Goal: Task Accomplishment & Management: Complete application form

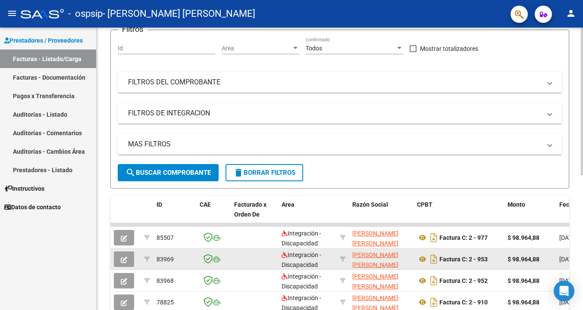
scroll to position [74, 0]
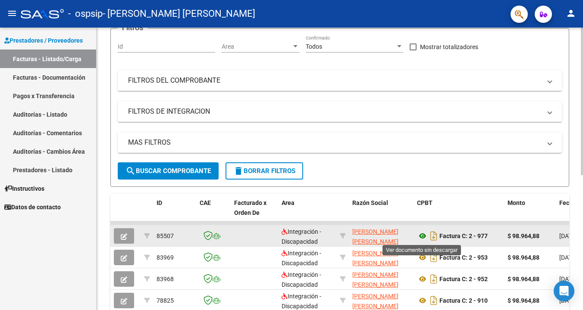
click at [424, 239] on icon at bounding box center [422, 236] width 11 height 10
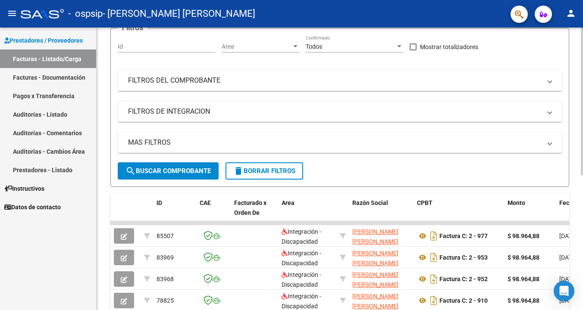
scroll to position [0, 0]
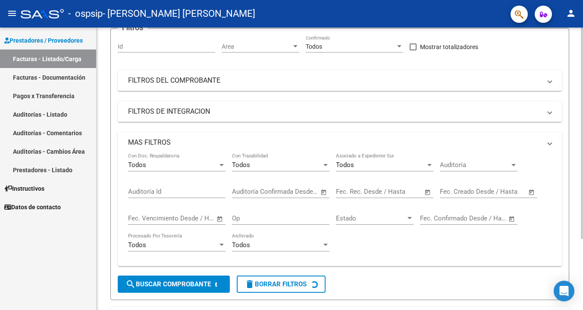
scroll to position [38, 0]
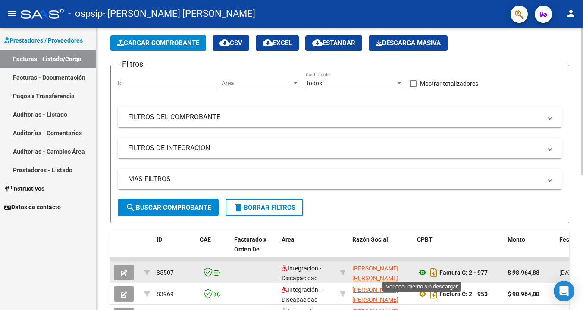
click at [418, 271] on icon at bounding box center [422, 273] width 11 height 10
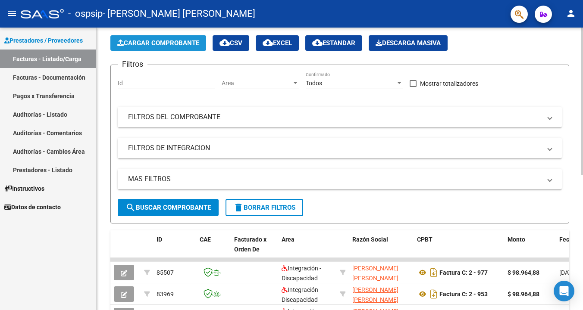
click at [183, 47] on button "Cargar Comprobante" at bounding box center [158, 43] width 96 height 16
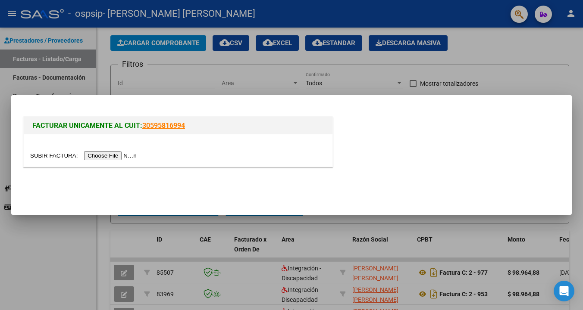
click at [99, 158] on input "file" at bounding box center [84, 155] width 109 height 9
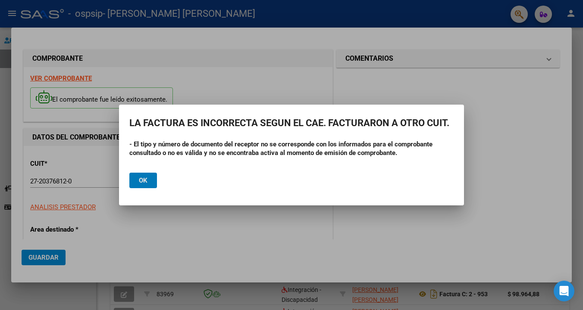
click at [144, 183] on span "Ok" at bounding box center [143, 181] width 9 height 8
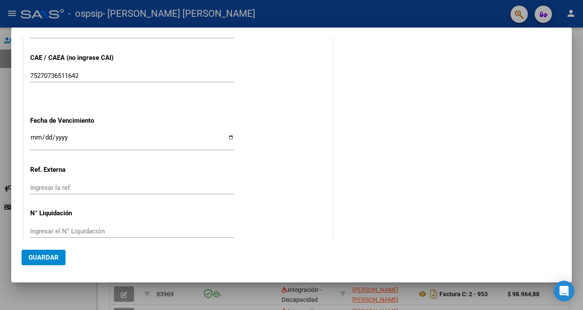
scroll to position [526, 0]
click at [66, 309] on div at bounding box center [291, 155] width 583 height 310
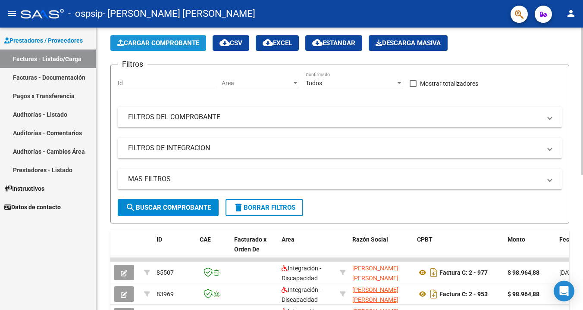
click at [157, 44] on span "Cargar Comprobante" at bounding box center [158, 43] width 82 height 8
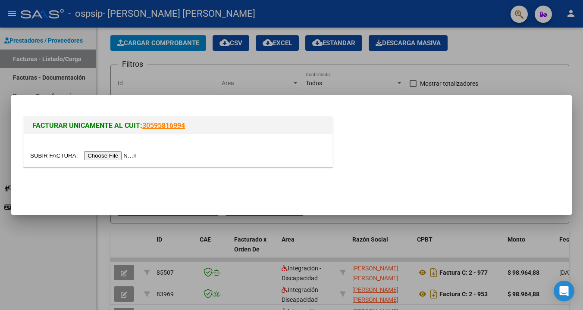
click at [101, 155] on input "file" at bounding box center [84, 155] width 109 height 9
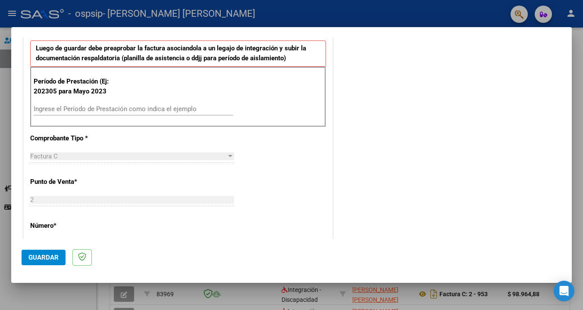
scroll to position [226, 0]
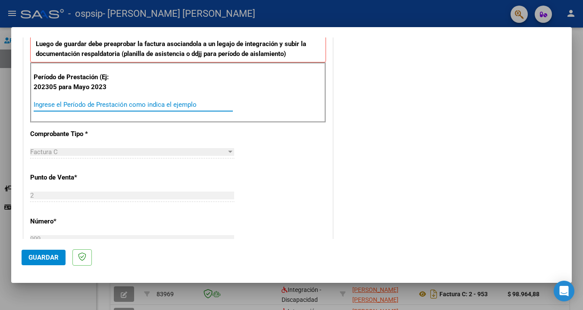
click at [156, 102] on input "Ingrese el Período de Prestación como indica el ejemplo" at bounding box center [133, 105] width 199 height 8
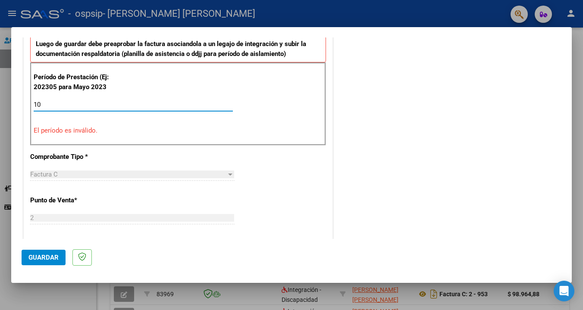
type input "1"
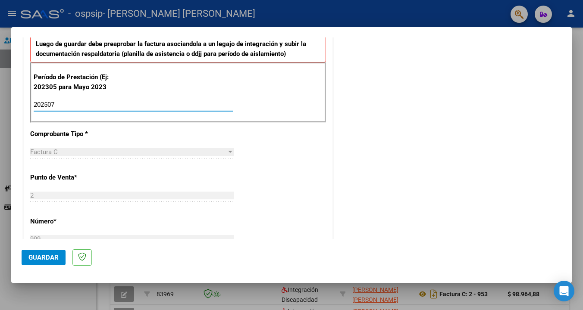
type input "202507"
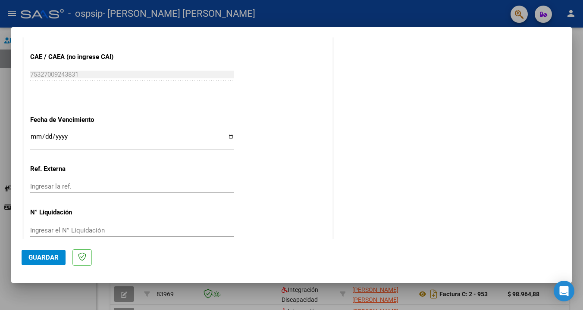
scroll to position [526, 0]
click at [41, 254] on button "Guardar" at bounding box center [44, 258] width 44 height 16
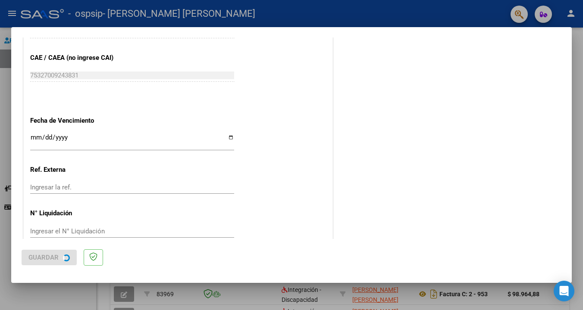
scroll to position [0, 0]
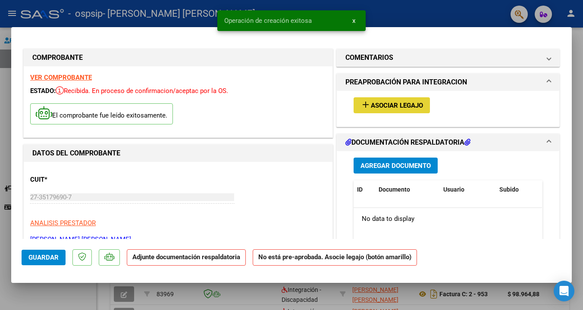
click at [385, 105] on span "Asociar Legajo" at bounding box center [397, 106] width 52 height 8
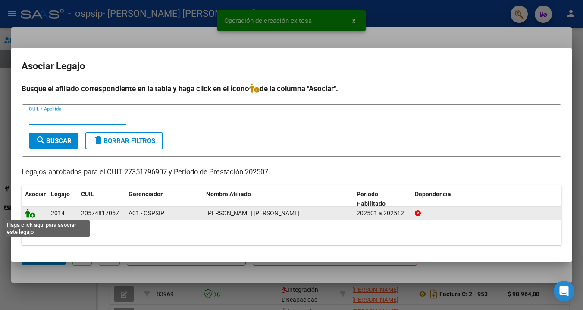
click at [29, 215] on icon at bounding box center [30, 213] width 10 height 9
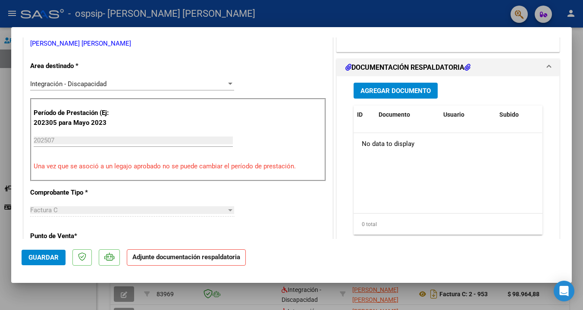
scroll to position [201, 0]
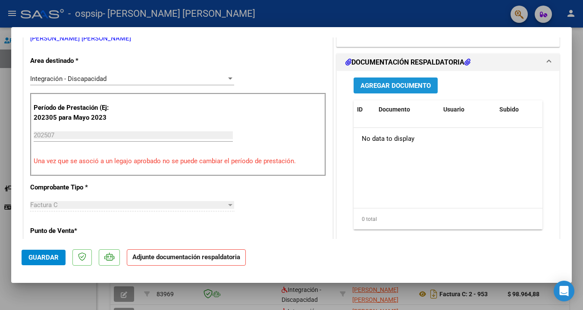
click at [378, 89] on span "Agregar Documento" at bounding box center [396, 86] width 70 height 8
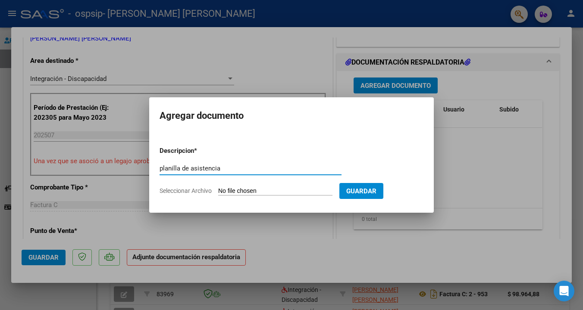
type input "planilla de asistencia"
click at [287, 191] on input "Seleccionar Archivo" at bounding box center [275, 192] width 114 height 8
type input "C:\fakepath\[PERSON_NAME].pdf"
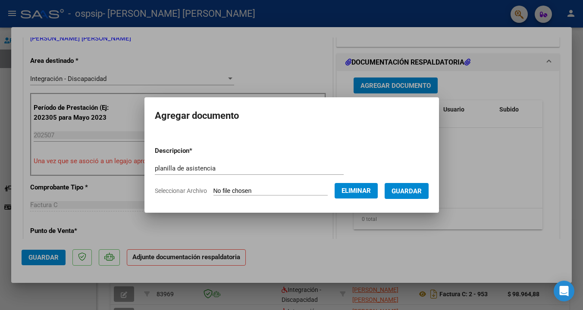
click at [420, 199] on button "Guardar" at bounding box center [407, 191] width 44 height 16
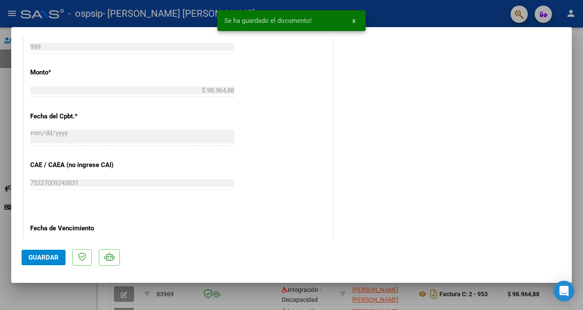
scroll to position [449, 0]
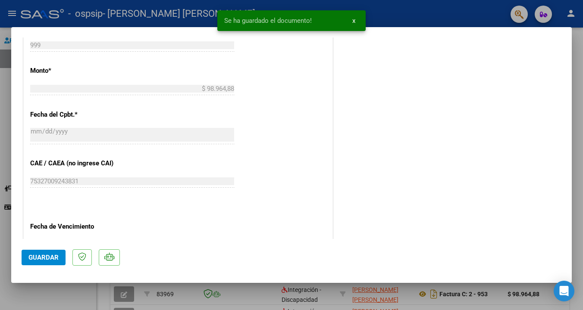
click at [41, 254] on button "Guardar" at bounding box center [44, 258] width 44 height 16
click at [41, 254] on span "Guardar" at bounding box center [43, 258] width 30 height 8
click at [351, 19] on button "x" at bounding box center [353, 21] width 17 height 16
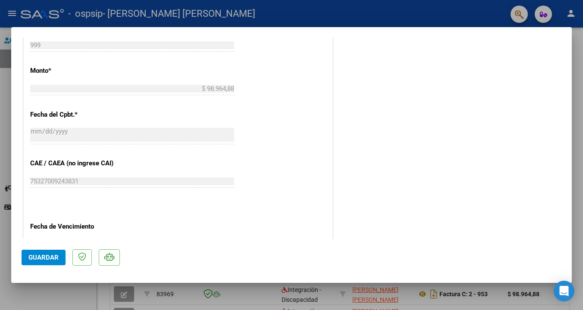
click at [458, 14] on div at bounding box center [291, 155] width 583 height 310
type input "$ 0,00"
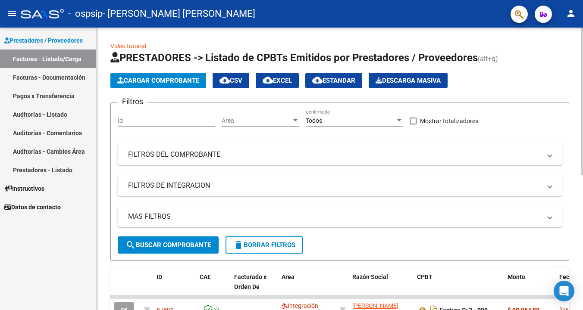
scroll to position [0, 0]
